Goal: Transaction & Acquisition: Purchase product/service

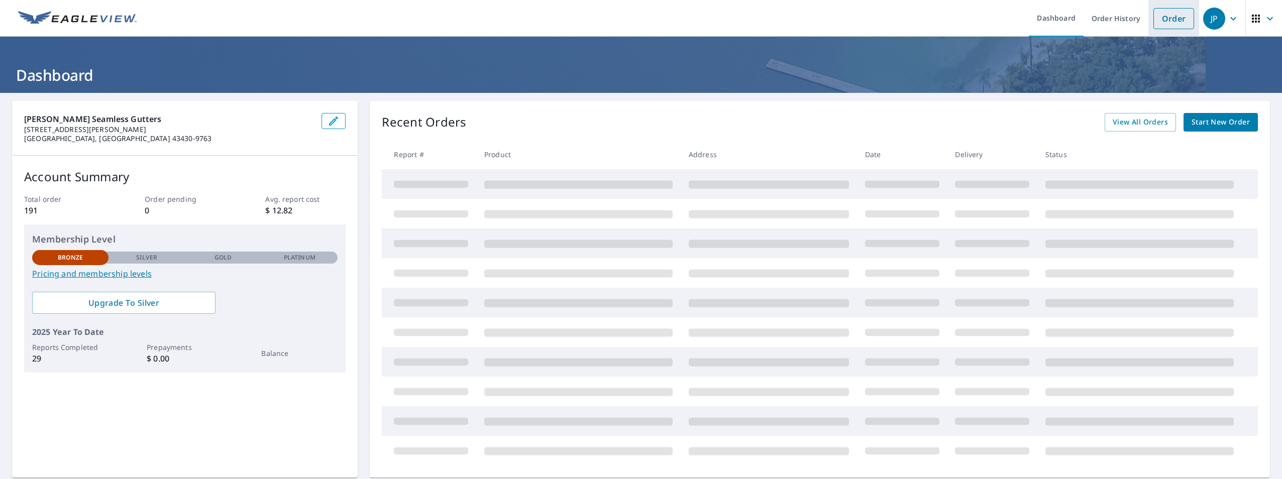
click at [1157, 24] on link "Order" at bounding box center [1174, 18] width 41 height 21
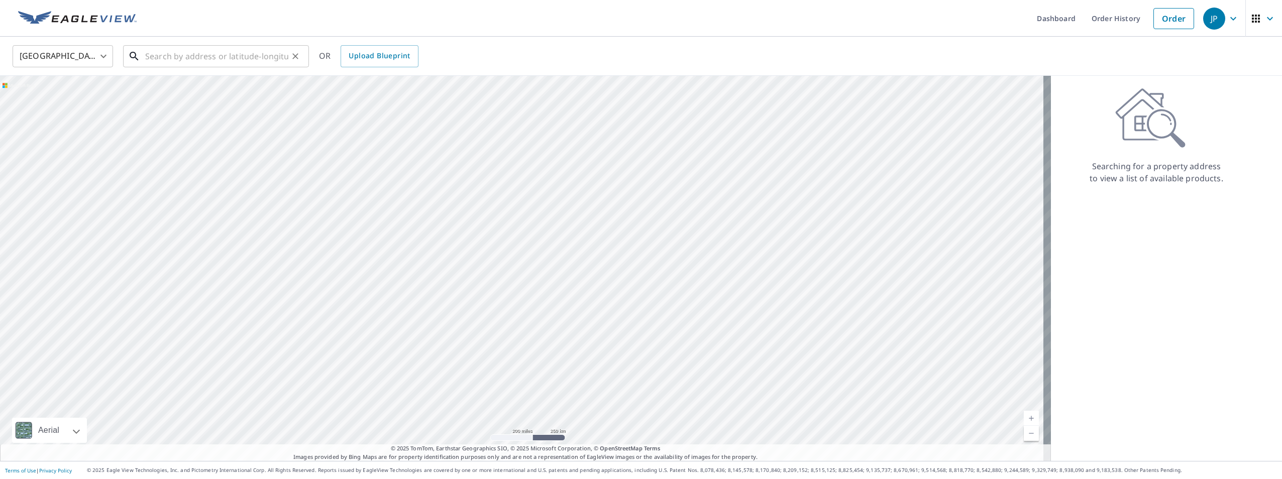
click at [146, 57] on input "text" at bounding box center [216, 56] width 143 height 28
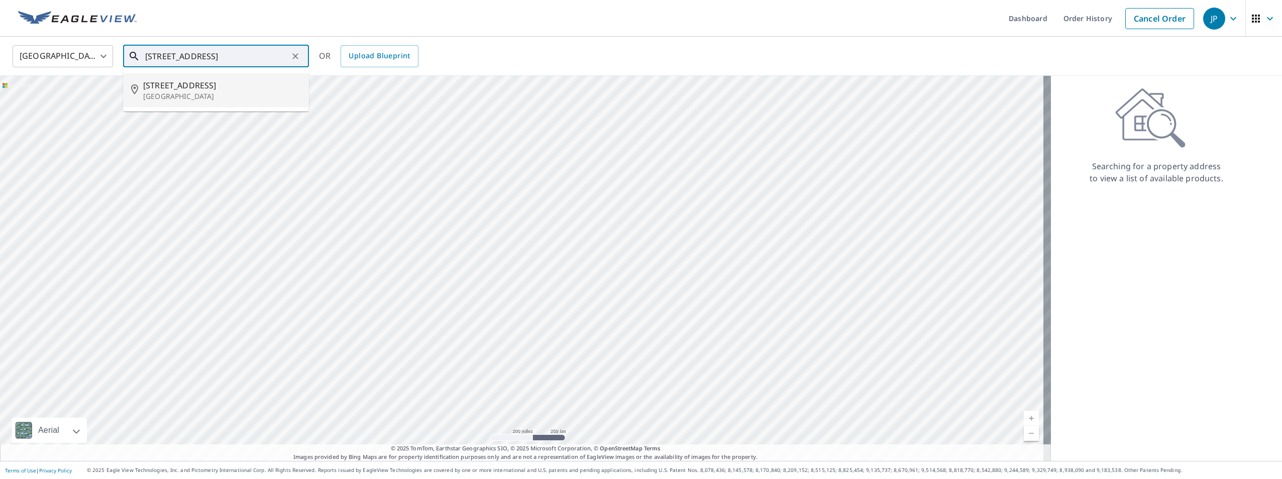
click at [176, 92] on p "[GEOGRAPHIC_DATA]" at bounding box center [222, 96] width 158 height 10
type input "[STREET_ADDRESS]"
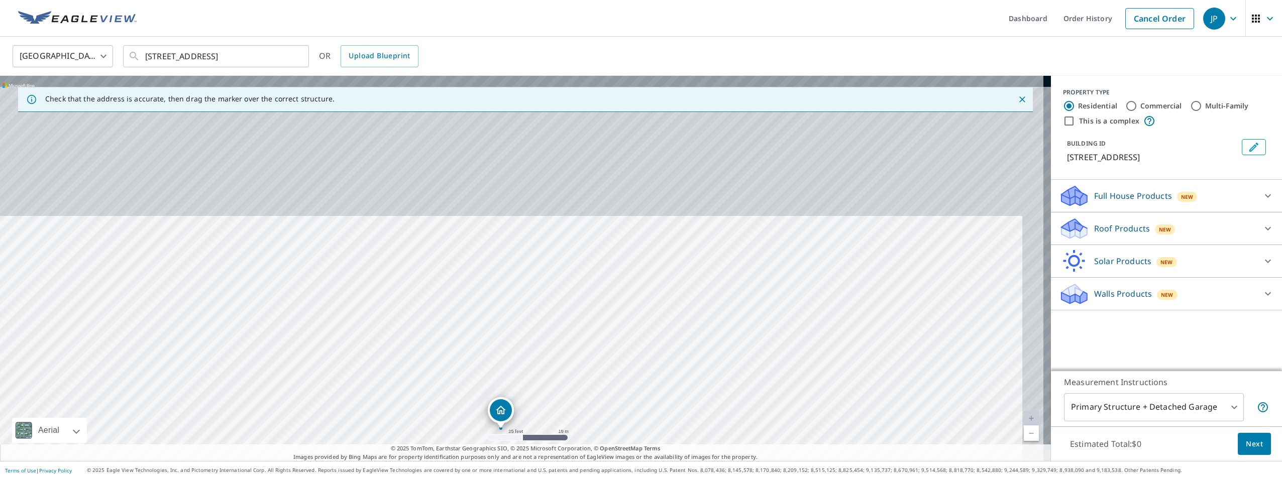
drag, startPoint x: 494, startPoint y: 352, endPoint x: 488, endPoint y: 377, distance: 26.4
click at [488, 377] on div "[STREET_ADDRESS]" at bounding box center [525, 268] width 1051 height 385
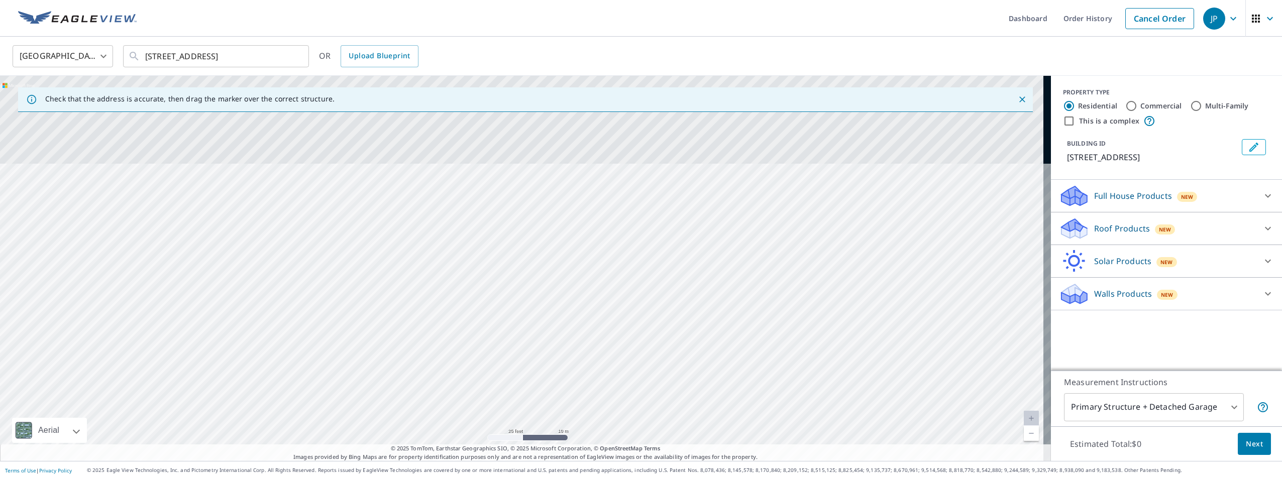
drag, startPoint x: 538, startPoint y: 152, endPoint x: 513, endPoint y: 390, distance: 239.9
click at [513, 390] on div "[STREET_ADDRESS]" at bounding box center [525, 268] width 1051 height 385
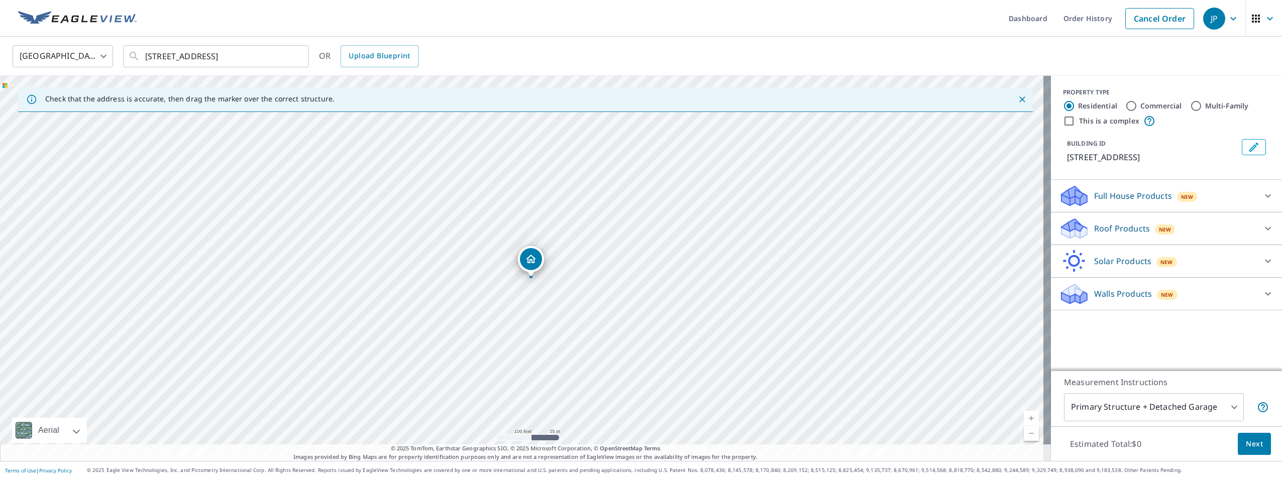
drag, startPoint x: 555, startPoint y: 345, endPoint x: 552, endPoint y: 269, distance: 75.9
click at [552, 269] on div "[STREET_ADDRESS]" at bounding box center [525, 268] width 1051 height 385
click at [1262, 232] on icon at bounding box center [1268, 229] width 12 height 12
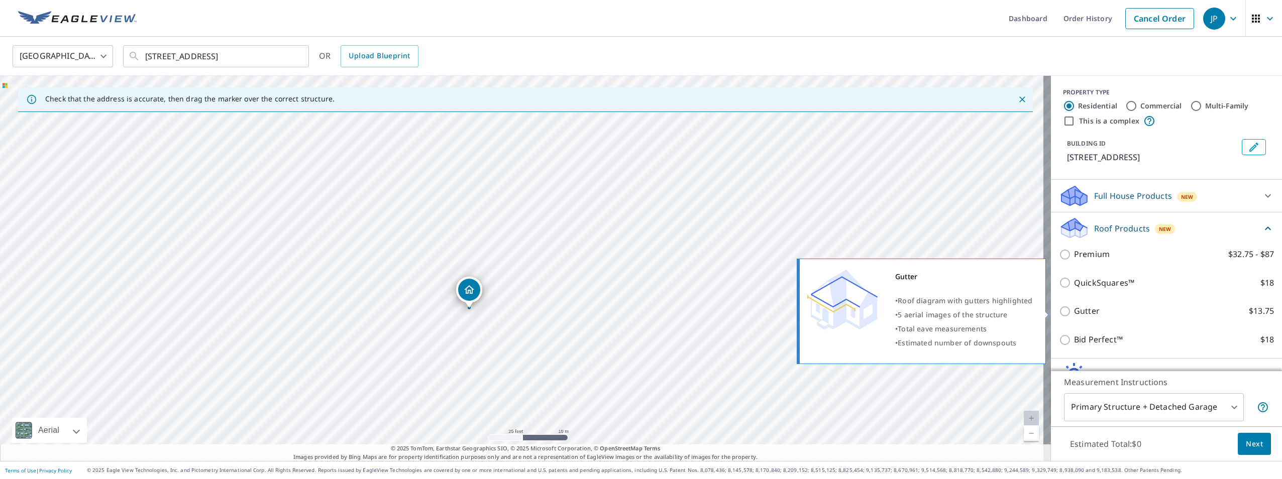
click at [1059, 313] on input "Gutter $13.75" at bounding box center [1066, 311] width 15 height 12
checkbox input "true"
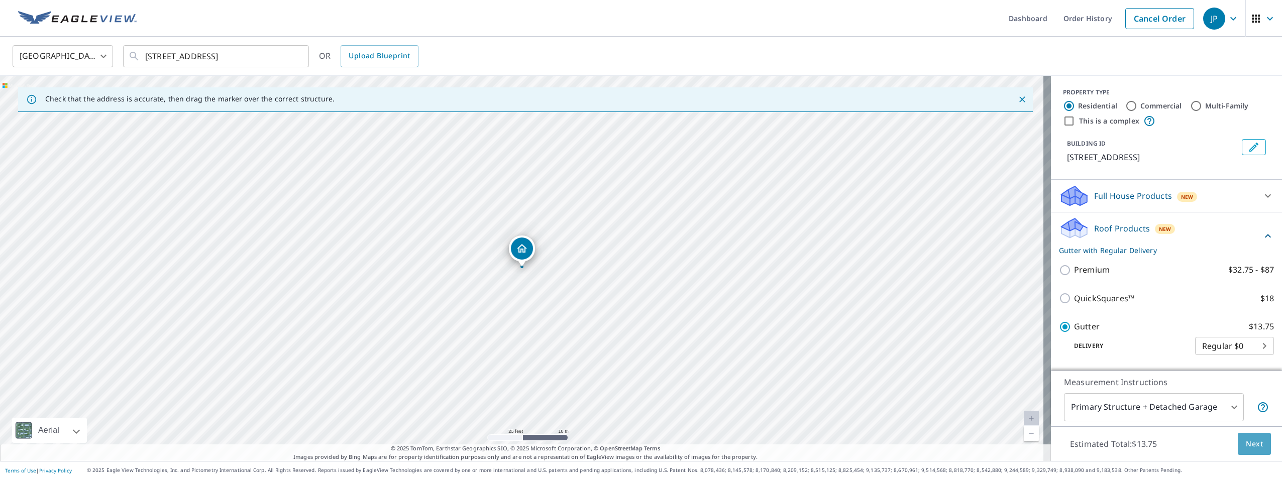
click at [1254, 449] on span "Next" at bounding box center [1254, 444] width 17 height 13
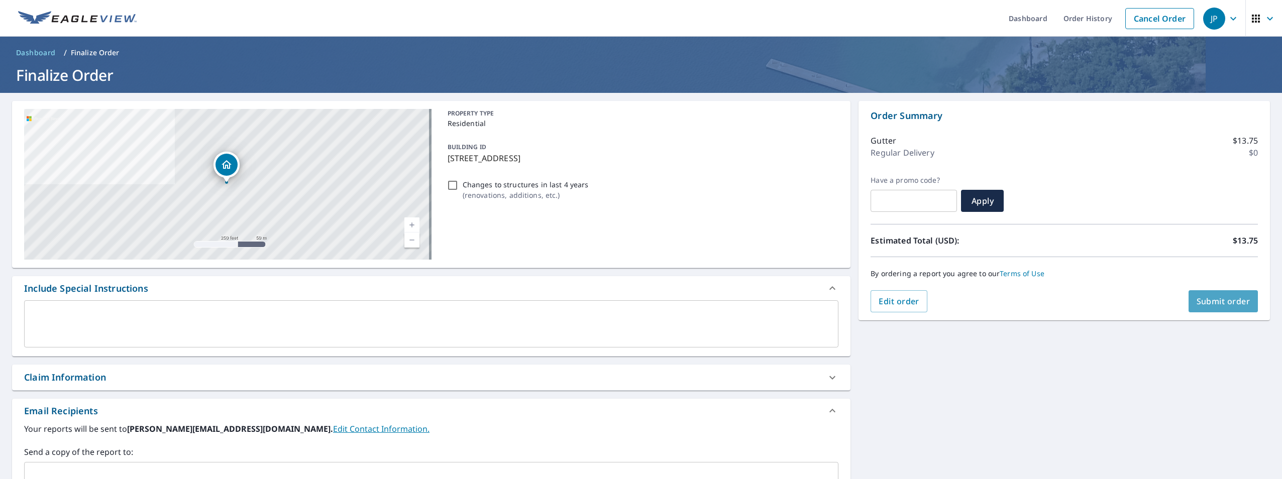
click at [1222, 293] on button "Submit order" at bounding box center [1224, 301] width 70 height 22
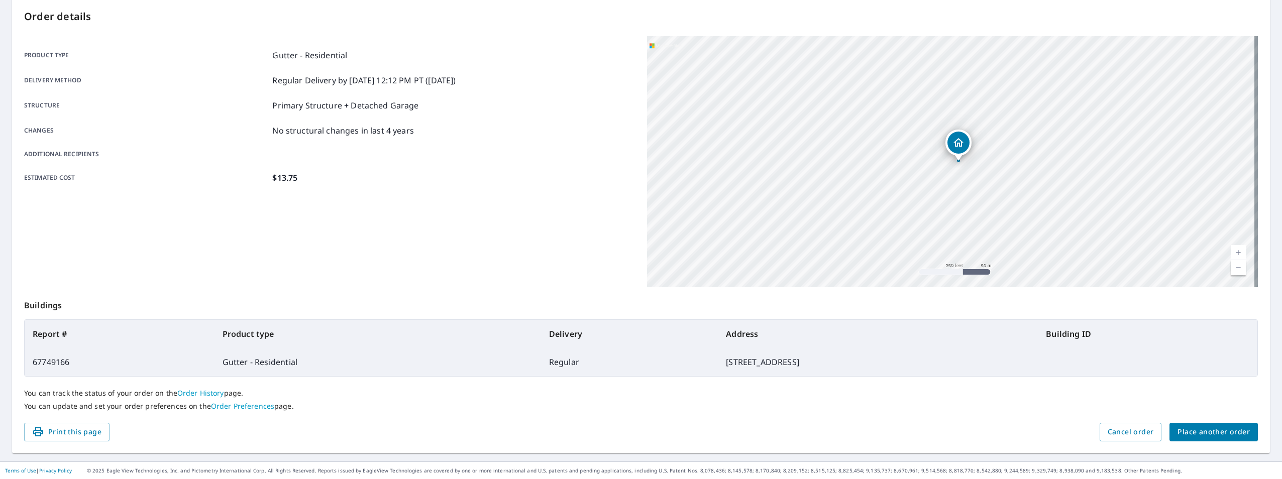
scroll to position [105, 0]
drag, startPoint x: 1032, startPoint y: 140, endPoint x: 801, endPoint y: 127, distance: 230.5
click at [801, 127] on div "[STREET_ADDRESS]" at bounding box center [952, 161] width 611 height 251
drag, startPoint x: 1079, startPoint y: 139, endPoint x: 967, endPoint y: 145, distance: 112.7
click at [967, 145] on div "[STREET_ADDRESS]" at bounding box center [952, 161] width 611 height 251
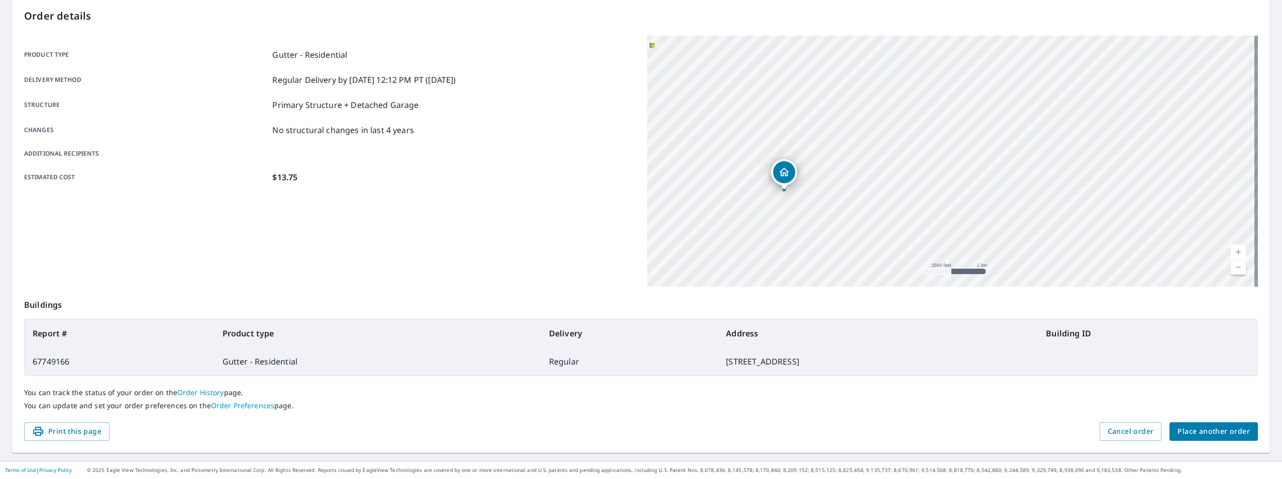
drag, startPoint x: 1051, startPoint y: 162, endPoint x: 1011, endPoint y: 216, distance: 66.7
click at [1011, 216] on div "[STREET_ADDRESS]" at bounding box center [952, 161] width 611 height 251
drag, startPoint x: 1020, startPoint y: 137, endPoint x: 929, endPoint y: 53, distance: 124.1
click at [929, 53] on div "[STREET_ADDRESS]" at bounding box center [952, 161] width 611 height 251
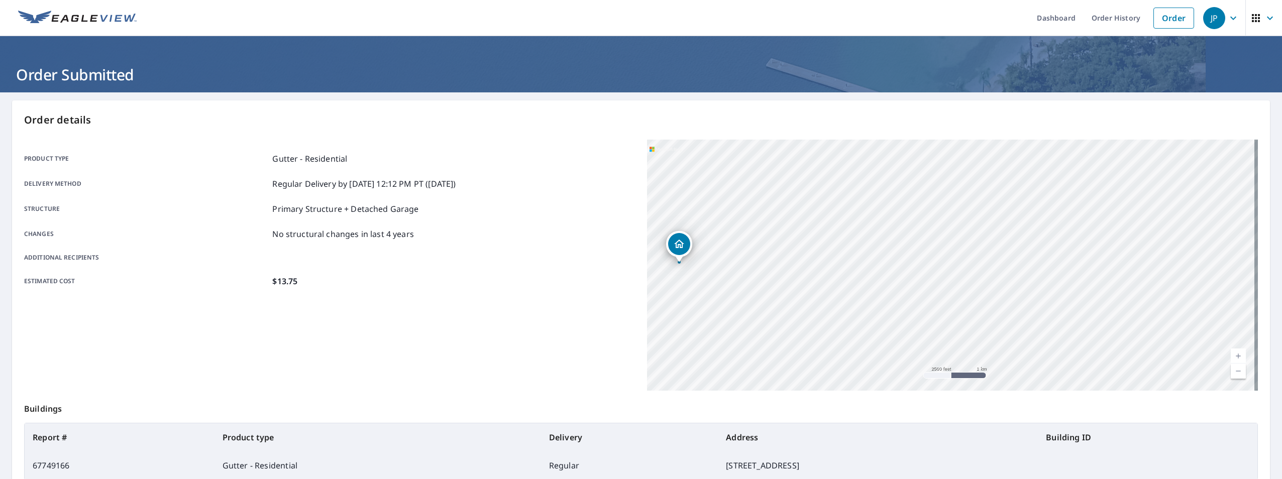
scroll to position [0, 0]
click at [1264, 16] on icon "button" at bounding box center [1270, 19] width 12 height 12
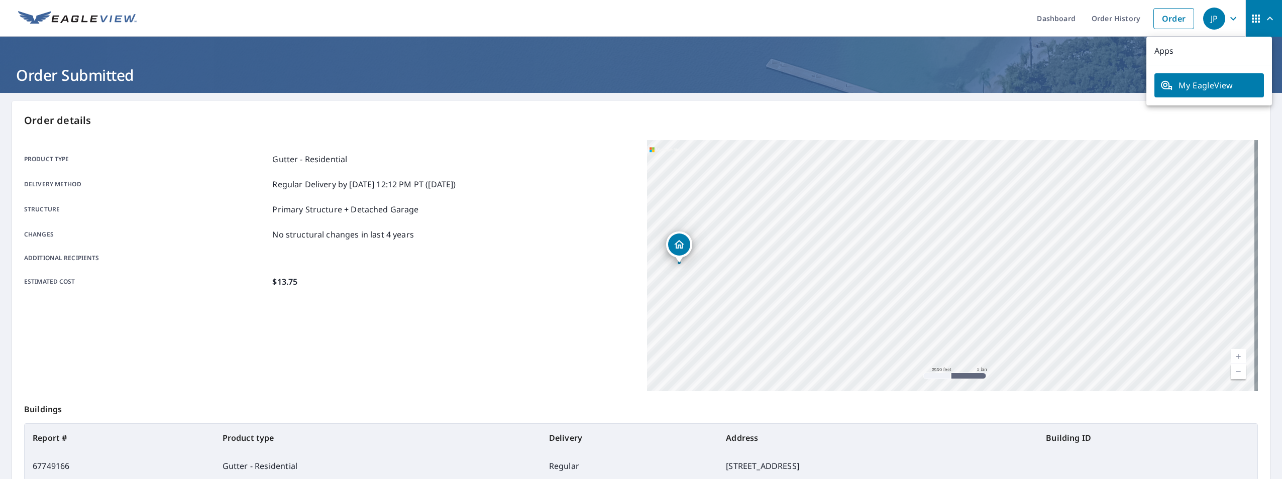
click at [1228, 19] on icon "button" at bounding box center [1233, 19] width 12 height 12
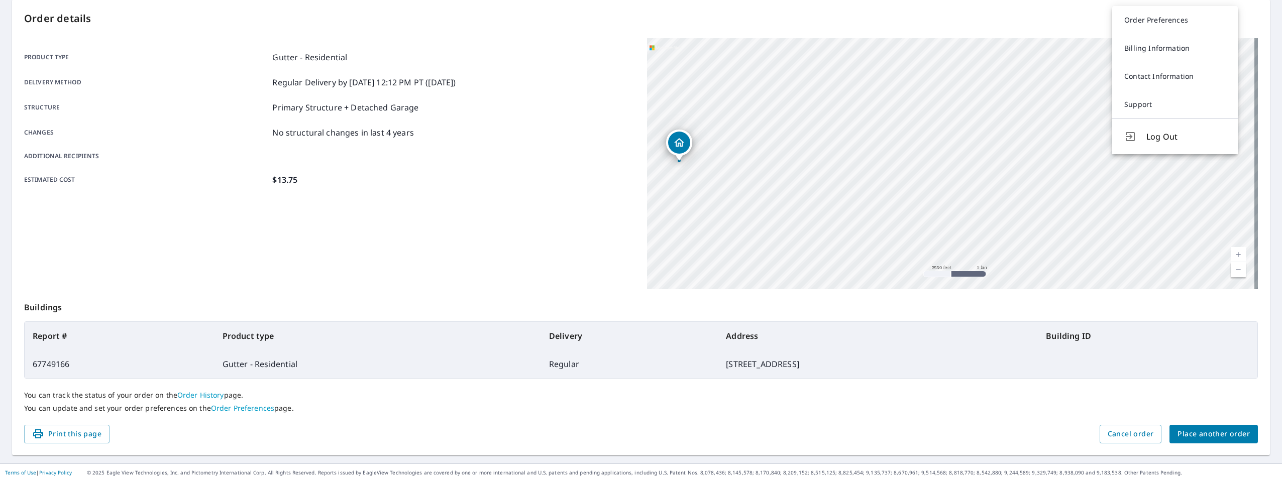
scroll to position [105, 0]
click at [1158, 140] on span "Log Out" at bounding box center [1186, 134] width 79 height 12
